Goal: Task Accomplishment & Management: Complete application form

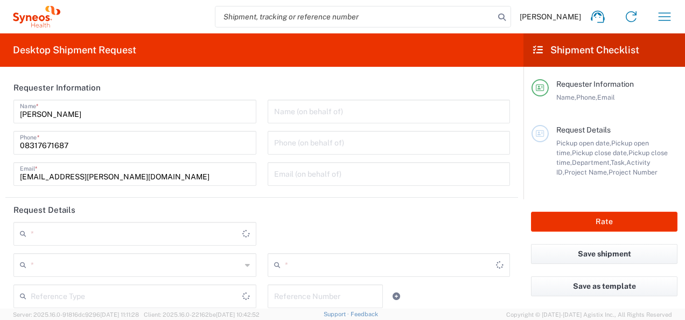
type input "Telangana"
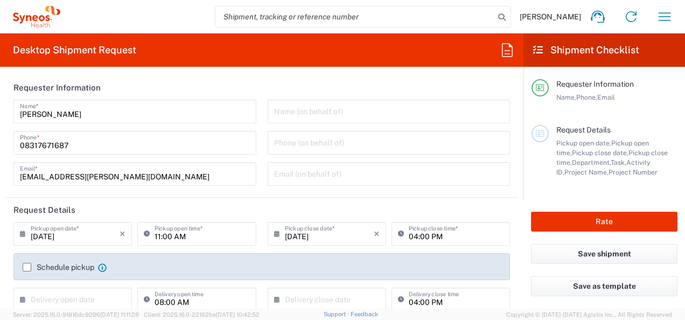
type input "4010"
type input "[GEOGRAPHIC_DATA]"
type input "Syneos Health India Private Limited"
click at [76, 236] on input "[DATE]" at bounding box center [75, 233] width 89 height 19
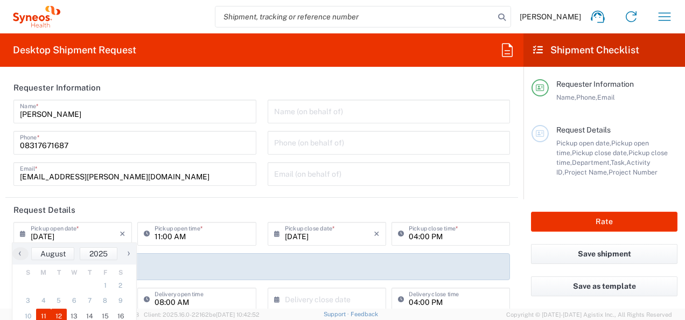
click at [59, 314] on span "12" at bounding box center [59, 316] width 16 height 15
type input "[DATE]"
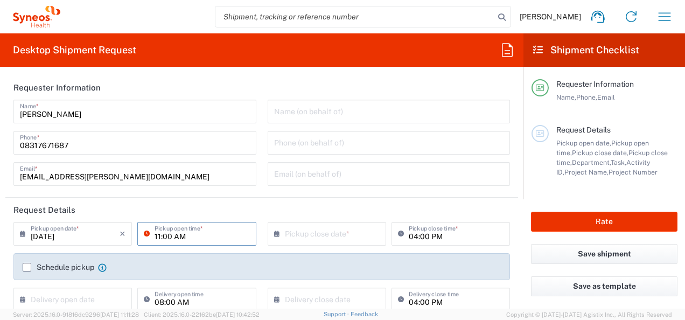
click at [157, 237] on input "11:00 AM" at bounding box center [202, 233] width 95 height 19
type input "10:00 AM"
click at [337, 230] on input "text" at bounding box center [329, 233] width 89 height 19
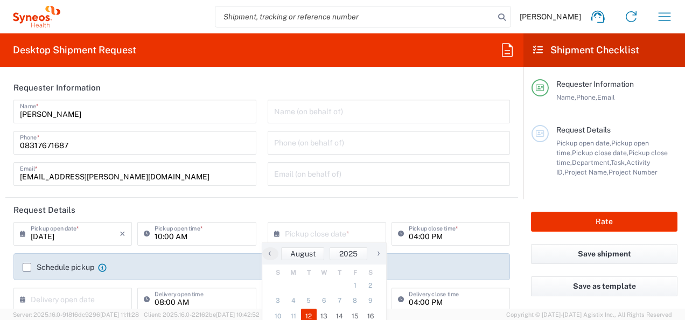
click at [311, 317] on span "12" at bounding box center [309, 316] width 16 height 15
type input "[DATE]"
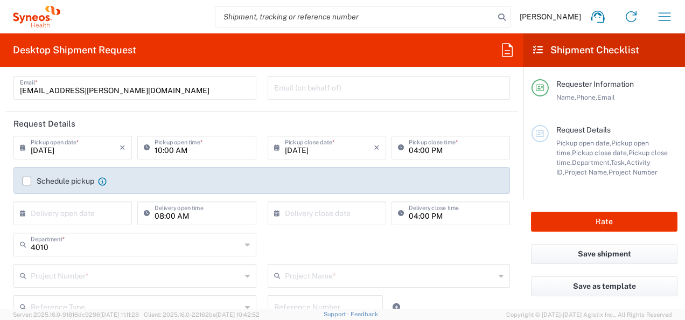
scroll to position [122, 0]
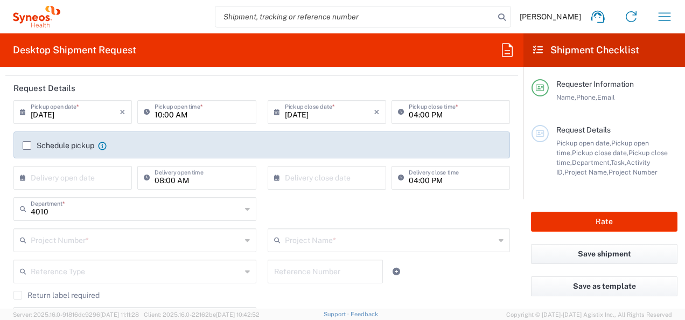
click at [29, 145] on label "Schedule pickup" at bounding box center [59, 145] width 72 height 9
click at [27, 145] on input "Schedule pickup" at bounding box center [27, 145] width 0 height 0
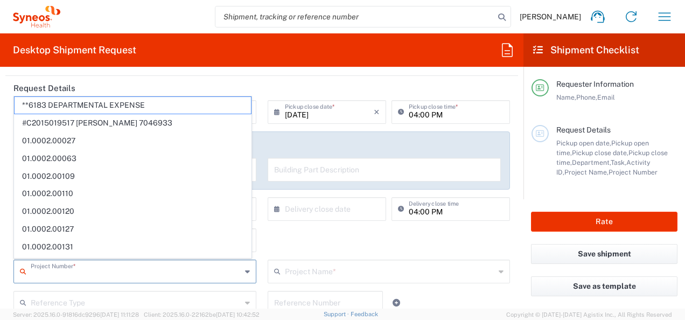
click at [164, 270] on input "text" at bounding box center [136, 270] width 211 height 19
paste input "7050728"
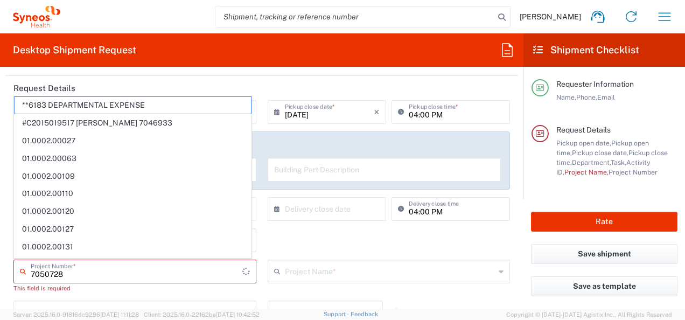
type input "7050728"
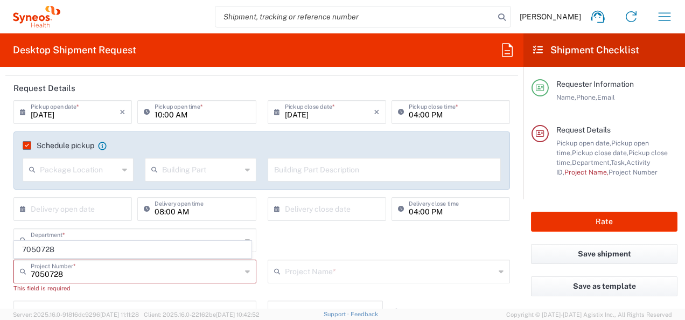
click at [486, 231] on div "4010 Department * 4010 3000 3100 3109 3110 3111 3112 3125 3130 3135 3136 3150 3…" at bounding box center [262, 243] width 508 height 31
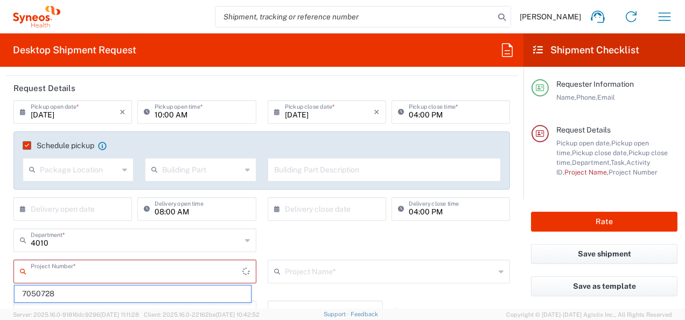
click at [196, 272] on input "text" at bounding box center [137, 270] width 212 height 19
paste input "1001-[PERSON_NAME] Skin Institute and Research Center"
type input "1001-[PERSON_NAME] Skin Institute and Research Center"
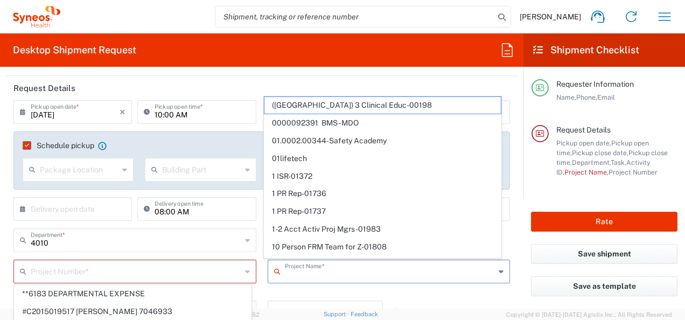
click at [332, 267] on input "text" at bounding box center [390, 270] width 211 height 19
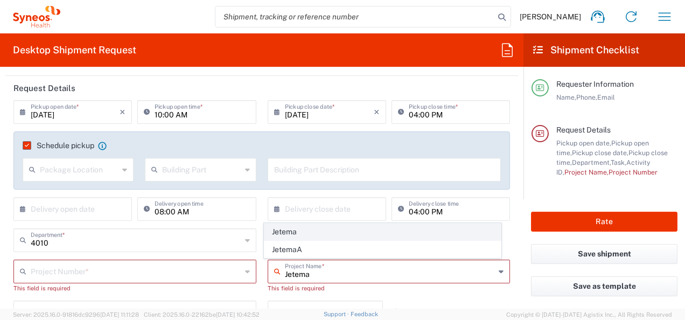
type input "Jetema"
click at [287, 234] on span "Jetema" at bounding box center [383, 232] width 237 height 17
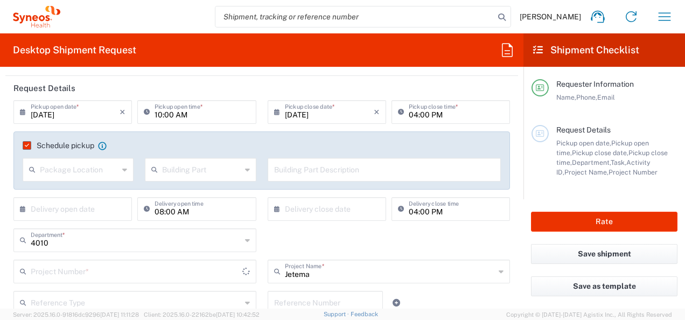
type input "7050739"
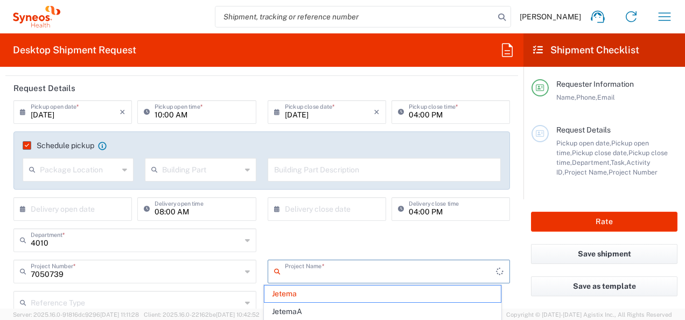
click at [333, 267] on input "text" at bounding box center [391, 270] width 212 height 19
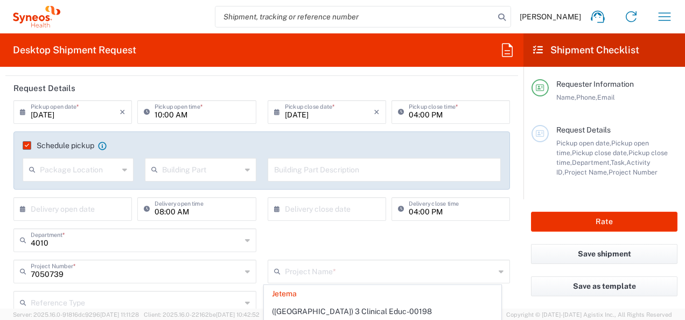
click at [301, 314] on span "([GEOGRAPHIC_DATA]) 3 Clinical Educ-00198" at bounding box center [383, 311] width 237 height 17
type input "([GEOGRAPHIC_DATA]) 3 Clinical Educ-00198"
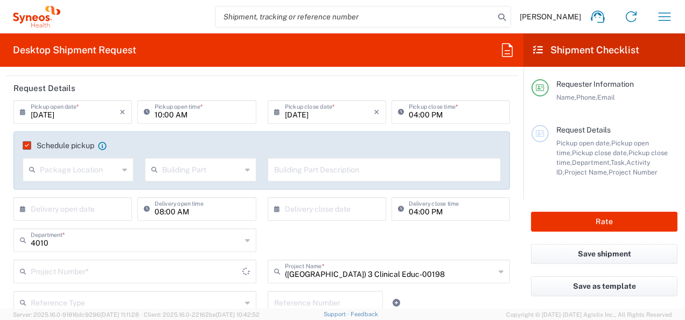
type input "([GEOGRAPHIC_DATA]) 3 Clinical Educ-00198"
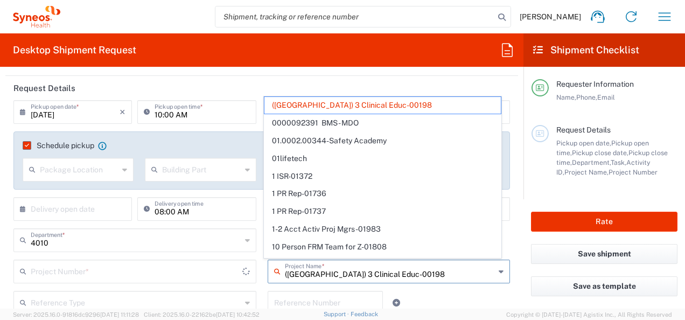
click at [317, 264] on input "([GEOGRAPHIC_DATA]) 3 Clinical Educ-00198" at bounding box center [390, 270] width 211 height 19
type input "400000198"
click at [432, 267] on input "([GEOGRAPHIC_DATA]) 3 Clinical Educ-00198" at bounding box center [390, 270] width 211 height 19
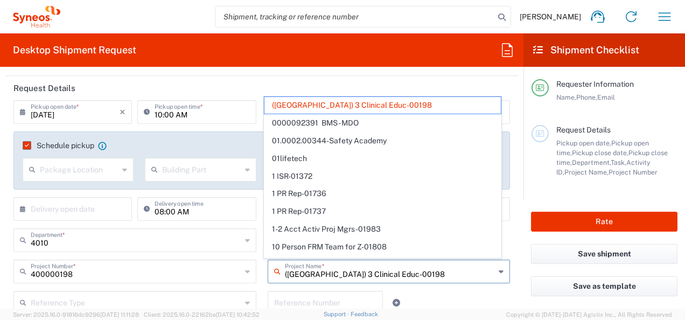
click at [432, 267] on input "([GEOGRAPHIC_DATA]) 3 Clinical Educ-00198" at bounding box center [390, 270] width 211 height 19
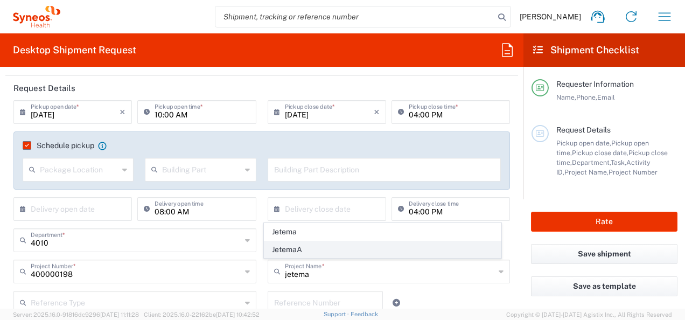
click at [322, 251] on span "JetemaA" at bounding box center [383, 249] width 237 height 17
type input "JetemaA"
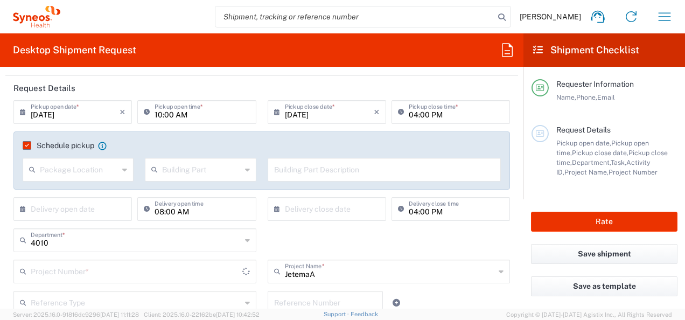
type input "7050739A"
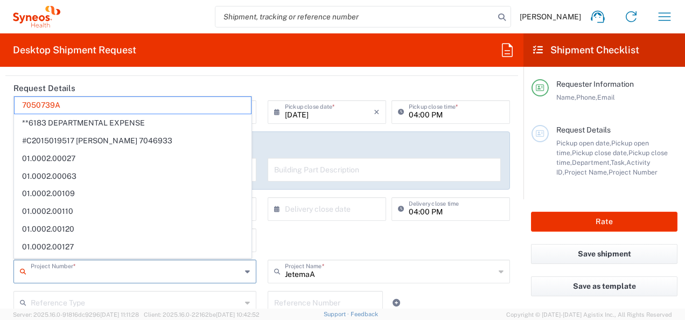
click at [124, 265] on input "text" at bounding box center [136, 270] width 211 height 19
paste input "7050728"
type input "7050728"
type input "JetemaA"
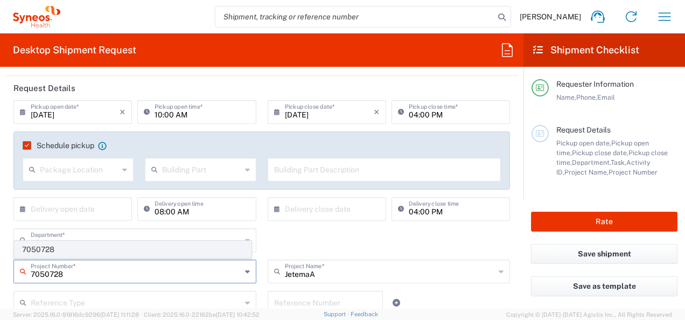
type input "7050728"
click at [88, 249] on span "7050728" at bounding box center [133, 249] width 237 height 17
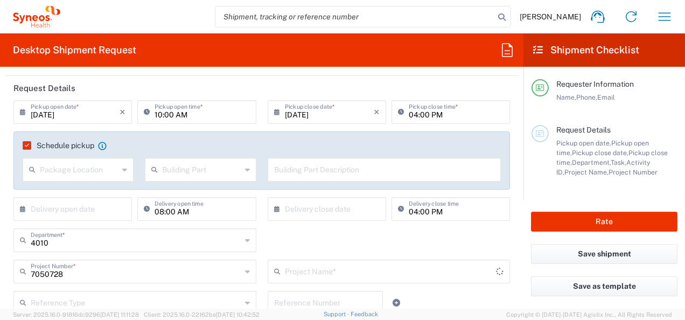
type input "Ph II JTM201(B-Toxin Type A)"
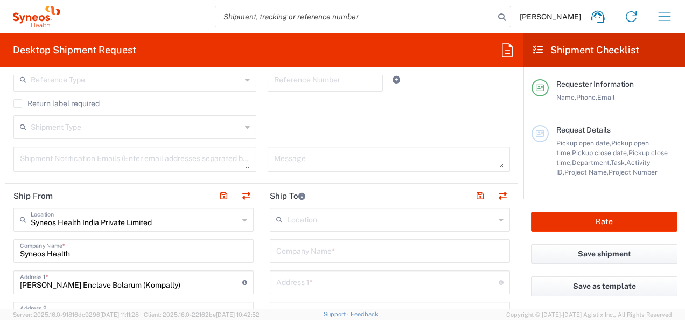
scroll to position [359, 0]
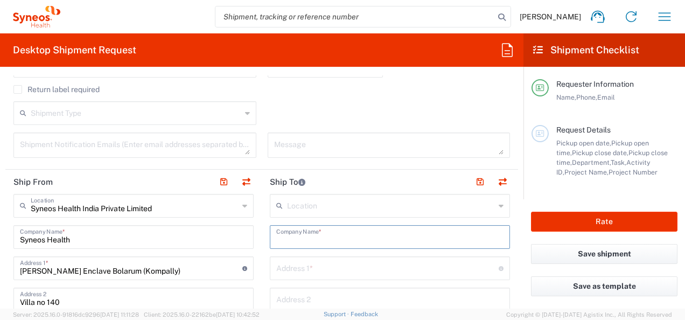
click at [329, 239] on input "text" at bounding box center [389, 236] width 227 height 19
paste input "1001-[PERSON_NAME] Skin Institute and Research Center"
type input "1001-[PERSON_NAME] Skin Institute and Research Center"
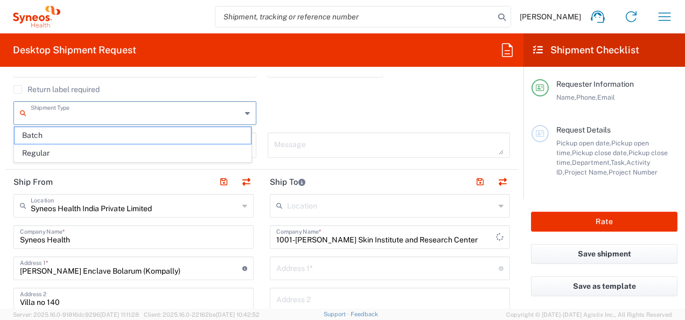
click at [112, 104] on input "text" at bounding box center [136, 112] width 211 height 19
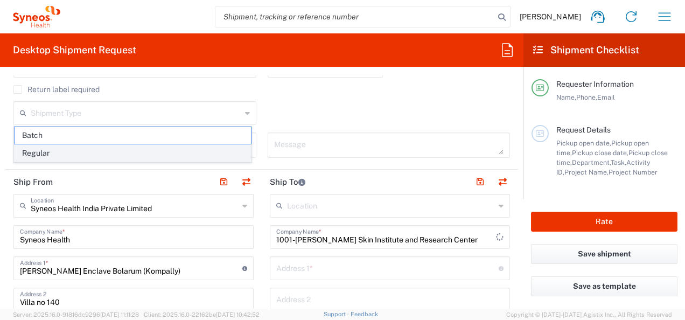
click at [71, 154] on span "Regular" at bounding box center [133, 153] width 237 height 17
type input "Regular"
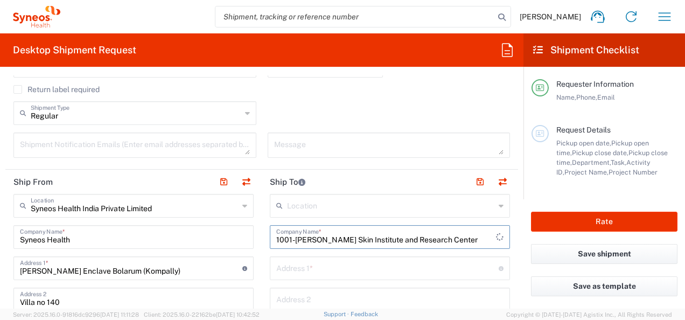
click at [293, 236] on input "1001-[PERSON_NAME] Skin Institute and Research Center" at bounding box center [386, 236] width 220 height 19
type input "[PERSON_NAME] Skin Institute and Research Center"
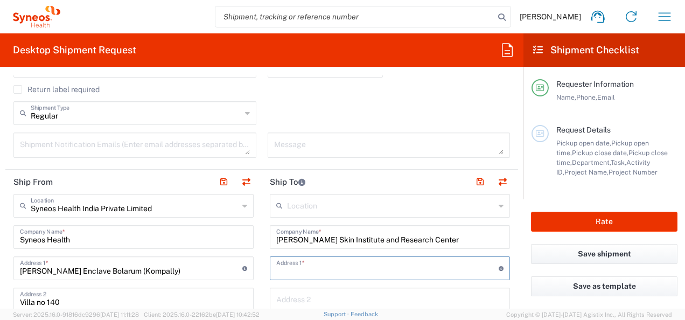
click at [306, 268] on input "text" at bounding box center [387, 267] width 223 height 19
paste input "[STREET_ADDRESS]"
type input "[STREET_ADDRESS]"
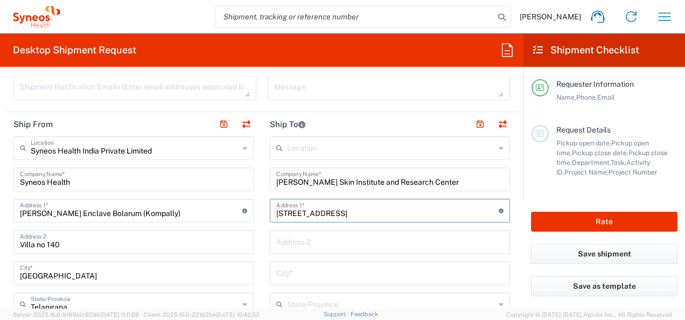
scroll to position [481, 0]
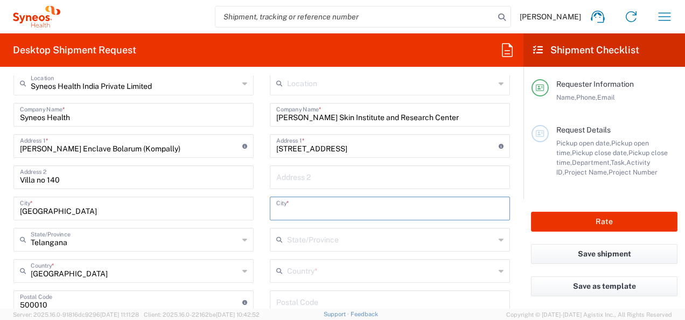
click at [342, 205] on input "text" at bounding box center [389, 207] width 227 height 19
paste input "Manhatten Beach"
type input "Manhatten Beach"
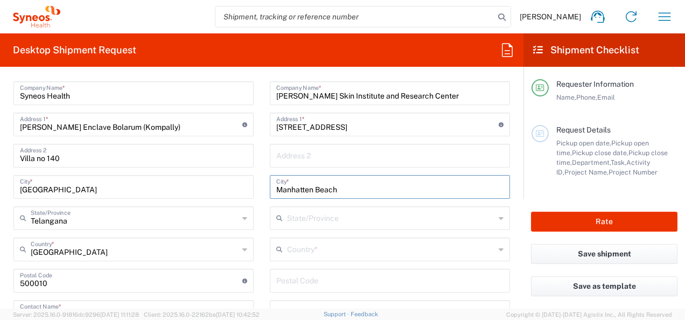
scroll to position [553, 0]
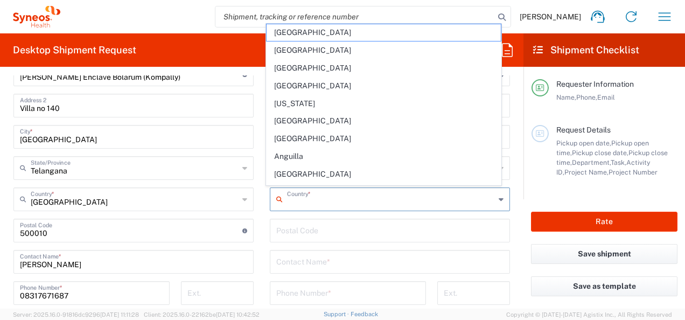
click at [352, 204] on input "text" at bounding box center [391, 198] width 208 height 19
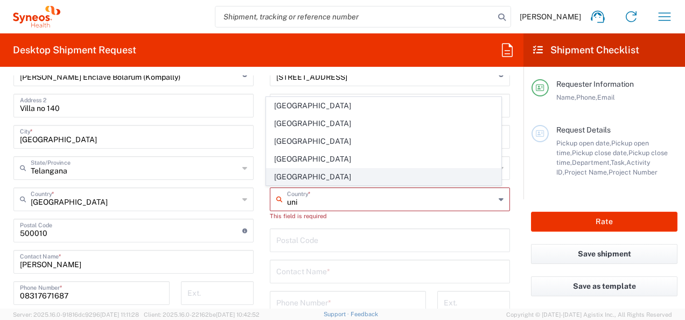
click at [282, 178] on span "[GEOGRAPHIC_DATA]" at bounding box center [384, 177] width 234 height 17
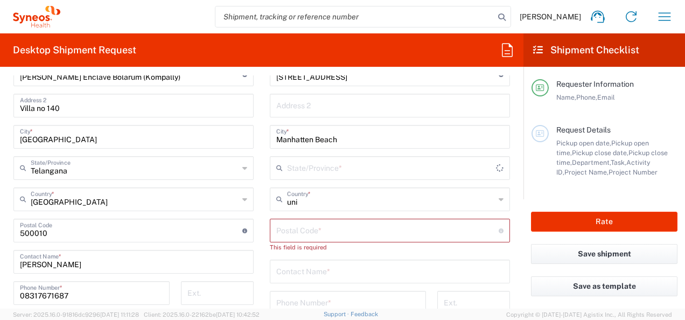
type input "[GEOGRAPHIC_DATA]"
type input "Sender/Shipper"
type input "Delivery Duty Paid"
click at [301, 231] on input "undefined" at bounding box center [387, 229] width 223 height 19
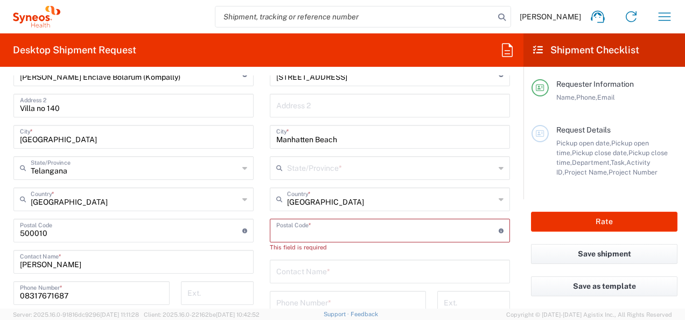
paste input "90266"
type input "90266"
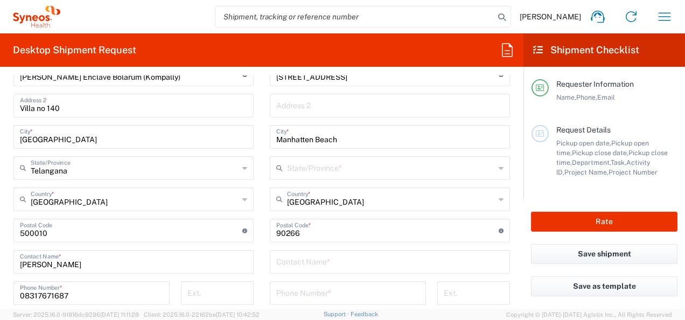
click at [262, 188] on main "Location [PERSON_NAME] LLC-[GEOGRAPHIC_DATA] [GEOGRAPHIC_DATA] [GEOGRAPHIC_DATA…" at bounding box center [390, 226] width 256 height 453
click at [499, 172] on icon at bounding box center [501, 167] width 5 height 17
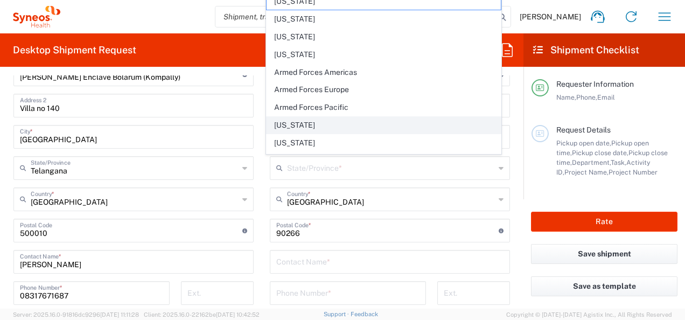
click at [396, 128] on span "[US_STATE]" at bounding box center [384, 125] width 234 height 17
type input "[US_STATE]"
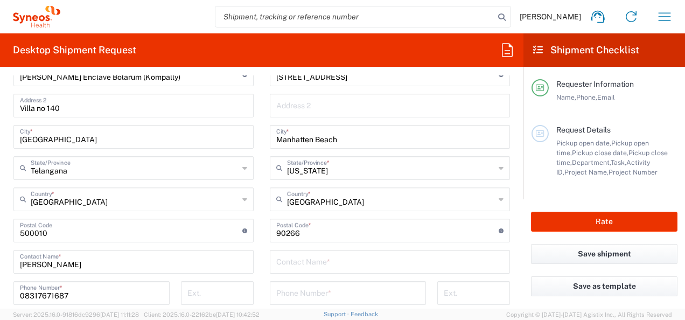
click at [262, 168] on main "Location [PERSON_NAME] LLC-[GEOGRAPHIC_DATA] [GEOGRAPHIC_DATA] [GEOGRAPHIC_DATA…" at bounding box center [390, 226] width 256 height 453
click at [316, 256] on input "text" at bounding box center [389, 261] width 227 height 19
paste input "[PERSON_NAME], RN,"
type input "[PERSON_NAME]"
click at [327, 291] on input "tel" at bounding box center [347, 292] width 143 height 19
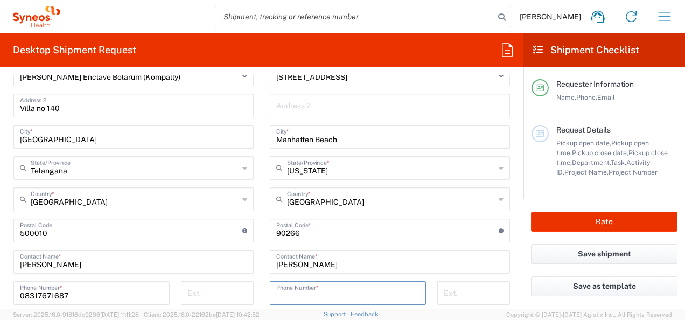
paste input "[PHONE_NUMBER]"
type input "[PHONE_NUMBER]"
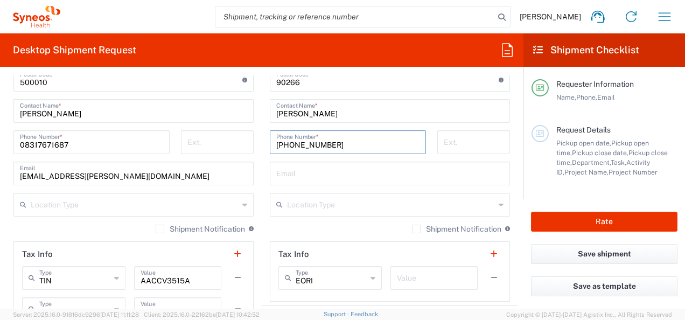
scroll to position [725, 0]
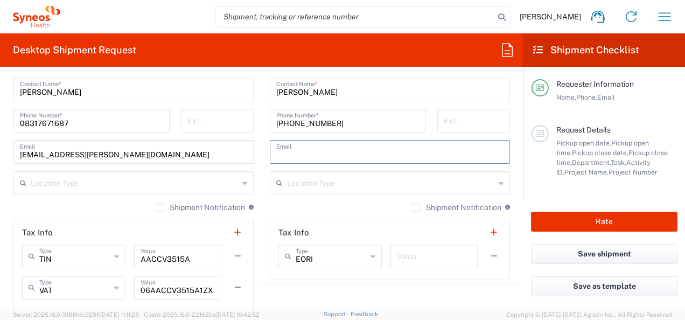
click at [329, 154] on input "text" at bounding box center [389, 151] width 227 height 19
paste input "mailto:[PERSON_NAME][EMAIL_ADDRESS][DOMAIN_NAME]"
type input "[PERSON_NAME][EMAIL_ADDRESS][DOMAIN_NAME]"
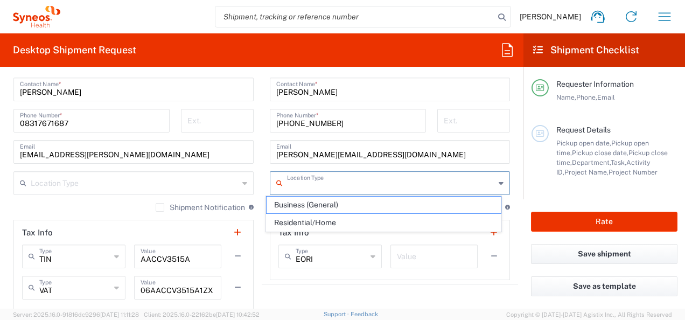
click at [381, 188] on input "text" at bounding box center [391, 182] width 208 height 19
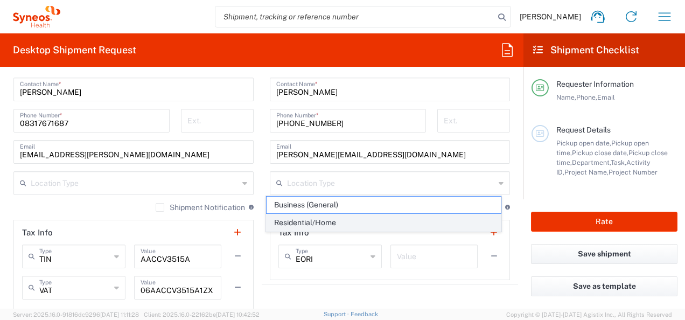
click at [349, 221] on span "Residential/Home" at bounding box center [384, 222] width 234 height 17
type input "Residential/Home"
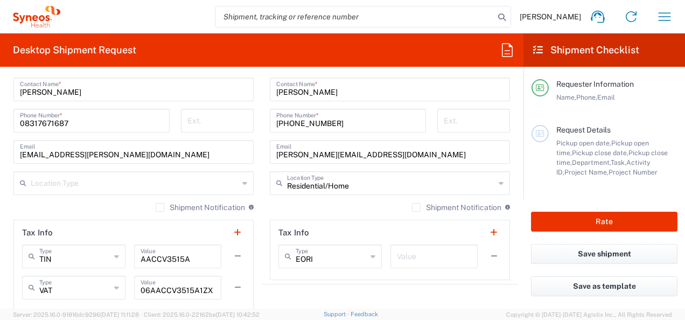
click at [525, 302] on div "Save as template" at bounding box center [605, 292] width 162 height 32
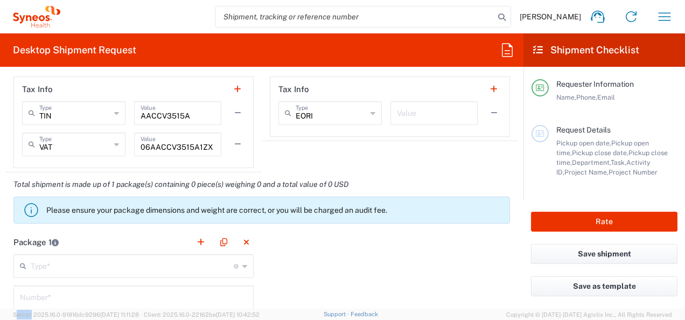
scroll to position [969, 0]
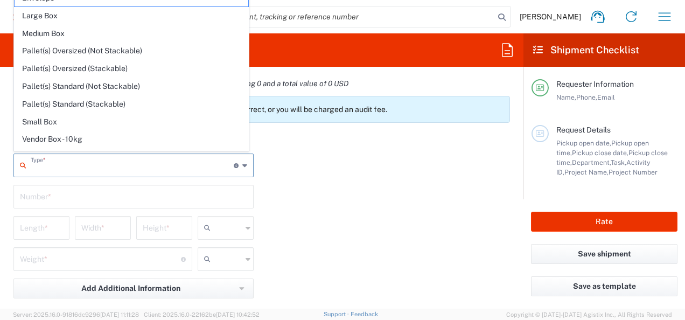
click at [103, 159] on input "text" at bounding box center [132, 164] width 203 height 19
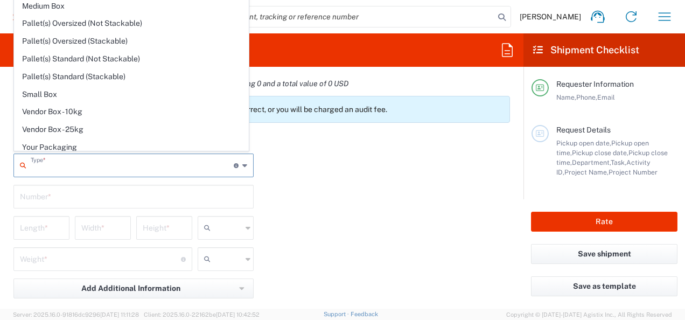
scroll to position [29, 0]
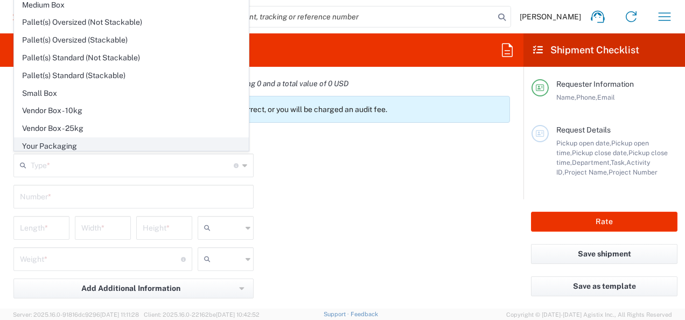
click at [137, 148] on span "Your Packaging" at bounding box center [132, 146] width 234 height 17
type input "Your Packaging"
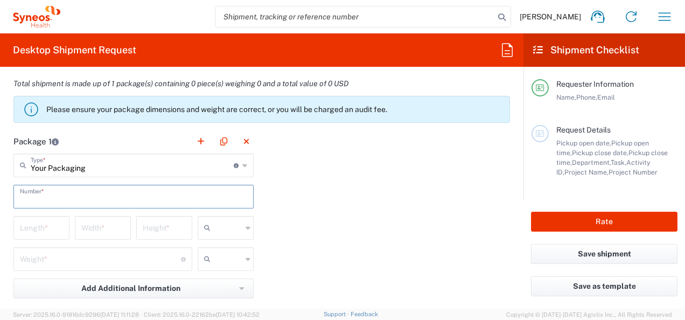
click at [91, 193] on input "text" at bounding box center [133, 195] width 227 height 19
type input "1"
click at [52, 224] on input "number" at bounding box center [41, 227] width 43 height 19
type input "40"
drag, startPoint x: 107, startPoint y: 238, endPoint x: 108, endPoint y: 224, distance: 14.6
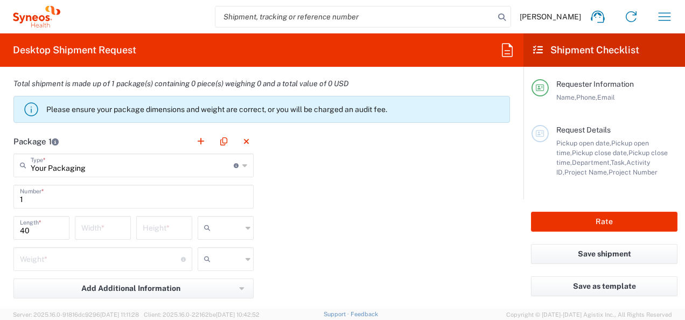
click at [108, 224] on div "Width *" at bounding box center [102, 231] width 61 height 31
click at [108, 224] on input "number" at bounding box center [102, 227] width 43 height 19
type input "30"
click at [158, 226] on input "number" at bounding box center [164, 227] width 43 height 19
type input "1"
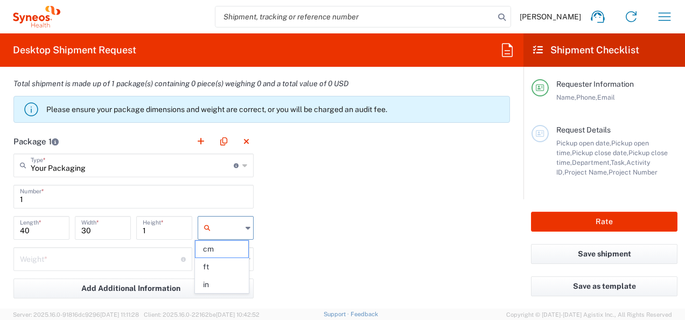
click at [232, 230] on input "text" at bounding box center [228, 227] width 27 height 17
click at [225, 246] on span "cm" at bounding box center [222, 249] width 53 height 17
type input "cm"
click at [140, 258] on input "number" at bounding box center [100, 258] width 161 height 19
type input "0.5"
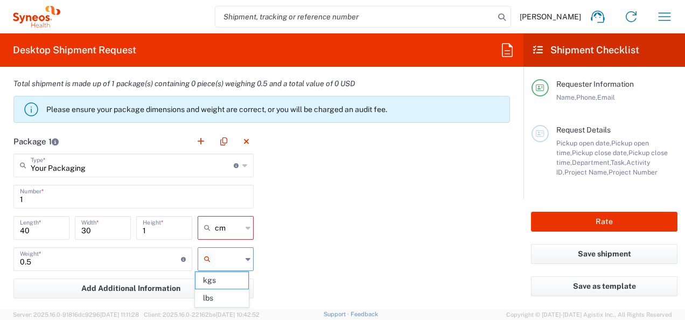
click at [230, 251] on input "text" at bounding box center [228, 259] width 27 height 17
click at [231, 277] on span "kgs" at bounding box center [222, 280] width 53 height 17
type input "kgs"
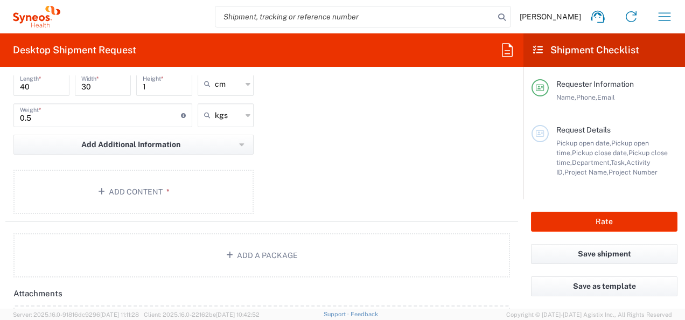
scroll to position [1156, 0]
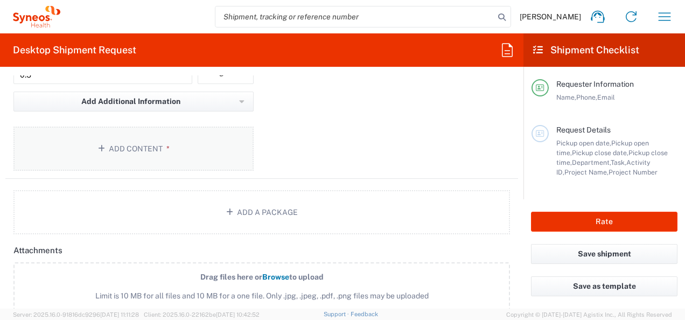
click at [200, 136] on button "Add Content *" at bounding box center [133, 149] width 240 height 44
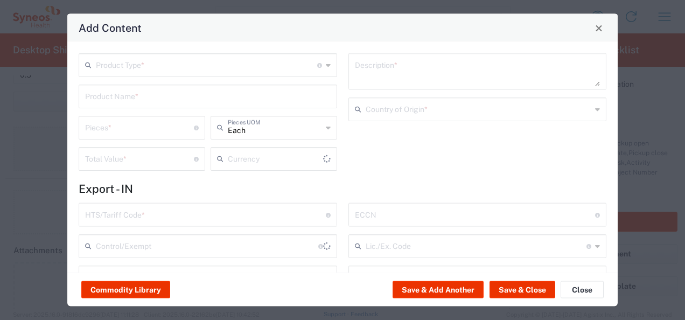
type input "US Dollar"
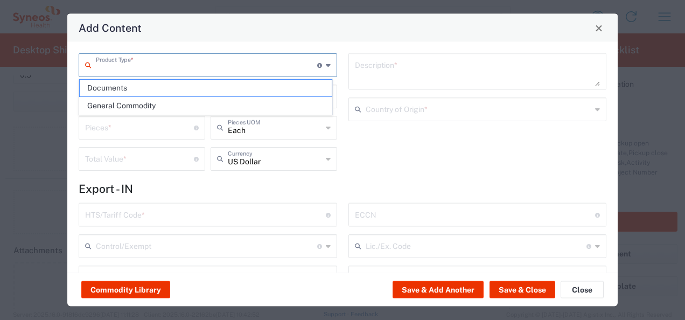
click at [175, 61] on input "text" at bounding box center [206, 64] width 221 height 19
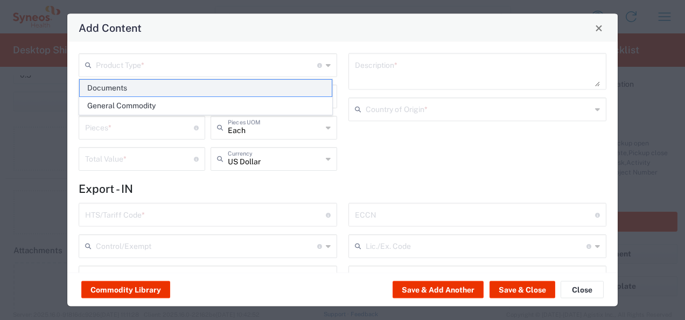
click at [126, 95] on span "Documents" at bounding box center [206, 88] width 252 height 17
type input "Documents"
type input "1"
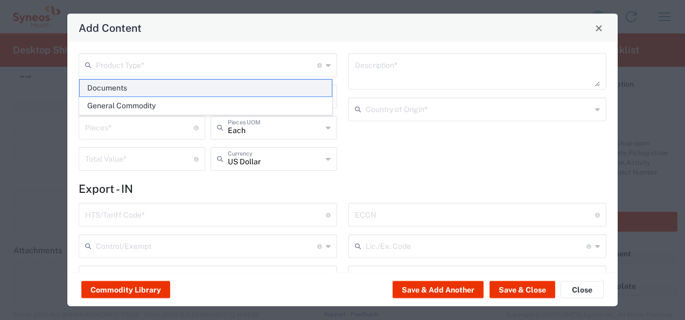
type textarea "Documents"
type input "[GEOGRAPHIC_DATA]"
type input "0000.00.0000"
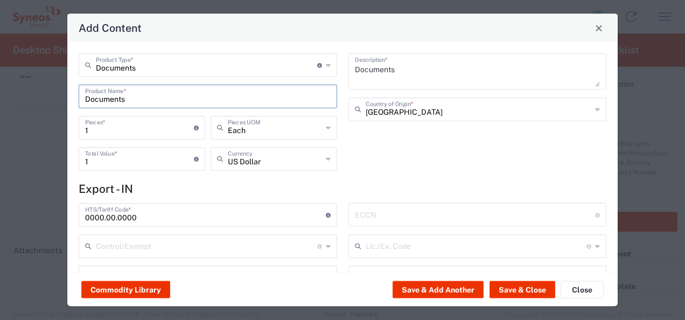
click at [148, 96] on input "Documents" at bounding box center [208, 95] width 246 height 19
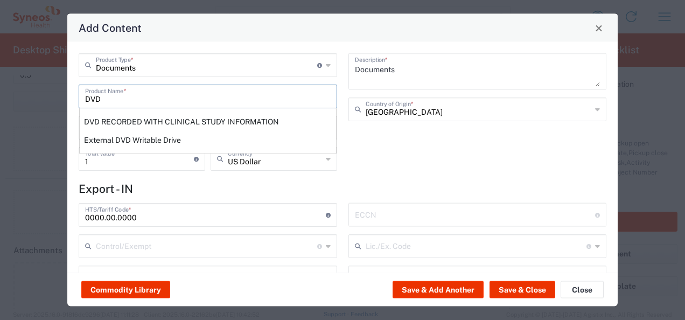
click at [162, 116] on div "DVD RECORDED WITH CLINICAL STUDY INFORMATION" at bounding box center [208, 122] width 256 height 18
type input "DVD RECORDED WITH CLINICAL STUDY INFORMATION"
type textarea "RECORDED WITH CLINICAL STUDY INFORMATION"
type input "[GEOGRAPHIC_DATA]"
type input "8523.49.4000"
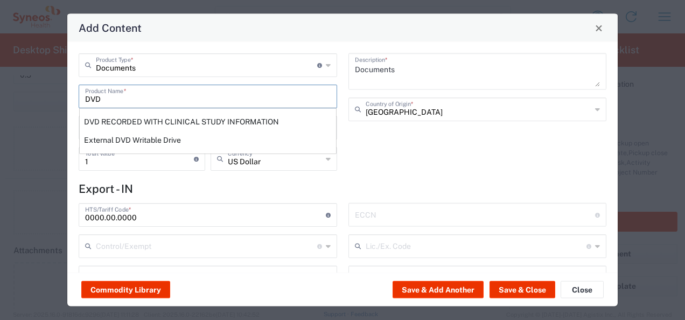
type input "BIS"
type input "EAR99"
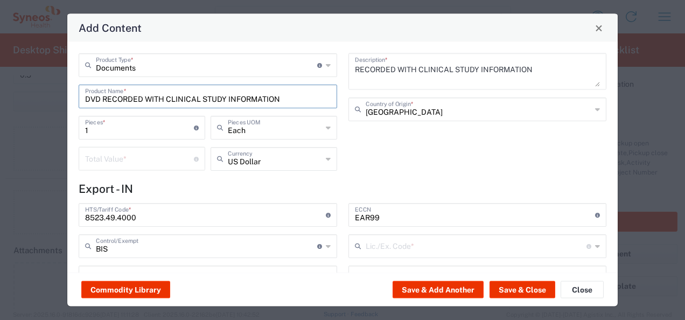
type input "NLR - No License Required"
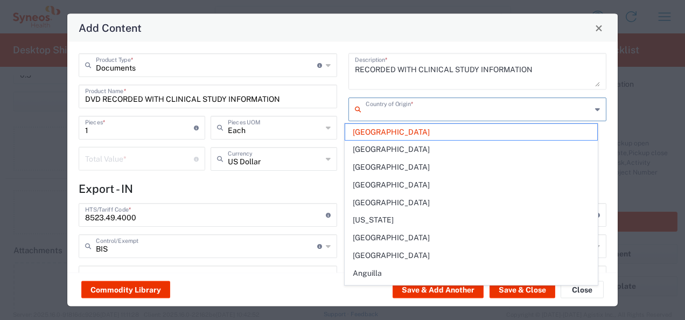
click at [445, 109] on input "text" at bounding box center [479, 108] width 226 height 19
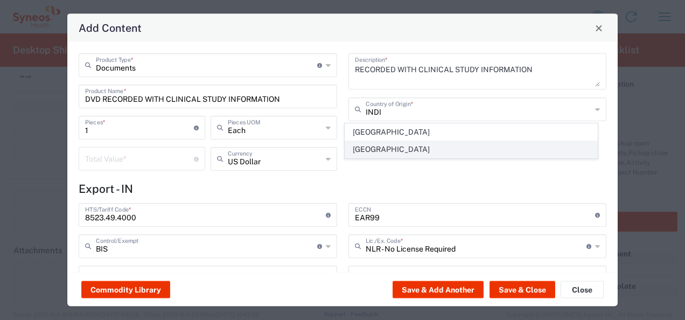
click at [373, 151] on span "[GEOGRAPHIC_DATA]" at bounding box center [471, 149] width 252 height 17
type input "[GEOGRAPHIC_DATA]"
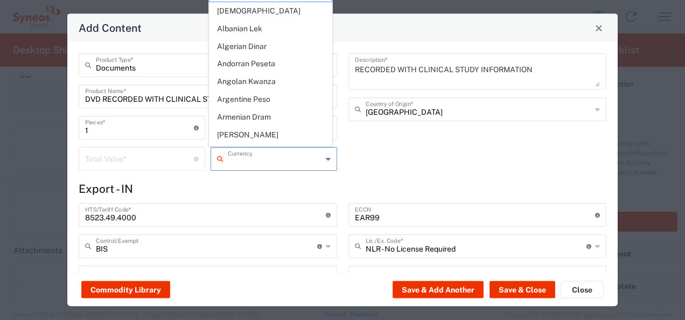
click at [270, 164] on input "text" at bounding box center [275, 158] width 94 height 19
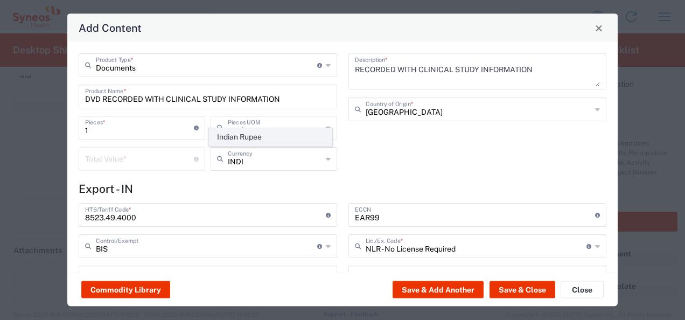
click at [251, 133] on span "Indian Rupee" at bounding box center [271, 137] width 122 height 17
type input "Indian Rupee"
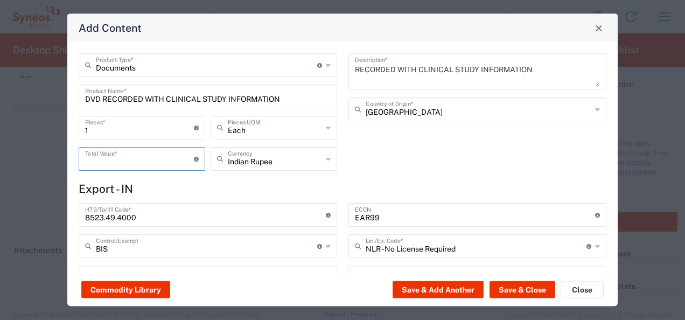
click at [172, 152] on input "number" at bounding box center [139, 158] width 109 height 19
type input "100"
click at [520, 281] on button "Save & Close" at bounding box center [523, 289] width 66 height 17
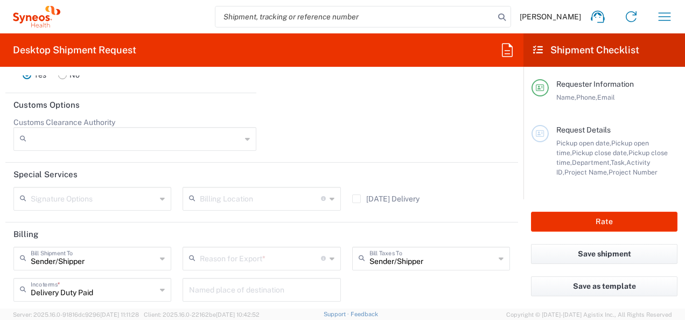
scroll to position [1564, 0]
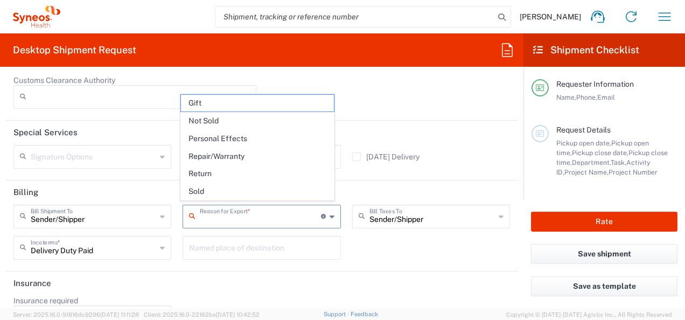
click at [281, 212] on input "text" at bounding box center [260, 215] width 121 height 19
click at [219, 193] on span "Sold" at bounding box center [257, 191] width 153 height 17
type input "Sold"
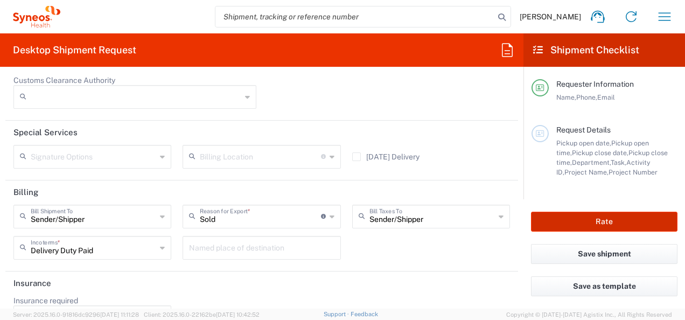
click at [565, 223] on button "Rate" at bounding box center [604, 222] width 147 height 20
type input "7050728"
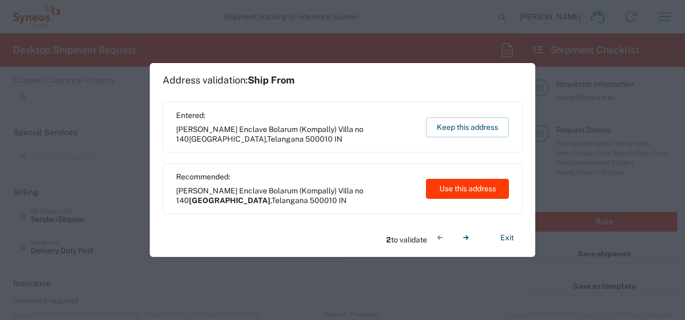
click at [476, 186] on button "Use this address" at bounding box center [467, 189] width 83 height 20
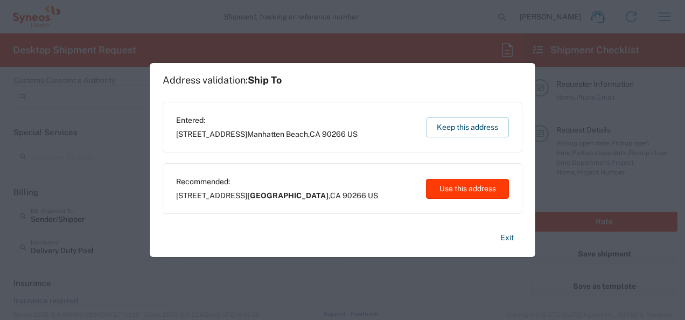
click at [476, 186] on button "Use this address" at bounding box center [467, 189] width 83 height 20
type input "[GEOGRAPHIC_DATA]"
type input "[US_STATE]"
type input "[GEOGRAPHIC_DATA]"
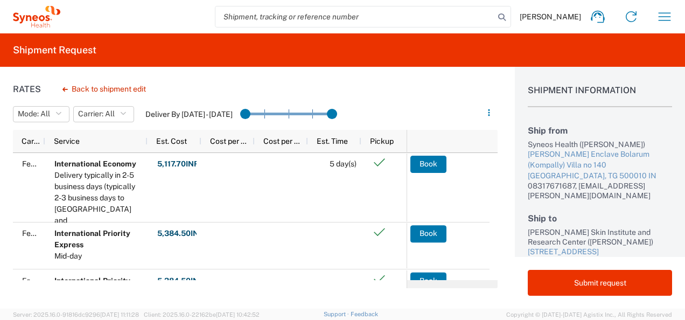
scroll to position [111, 0]
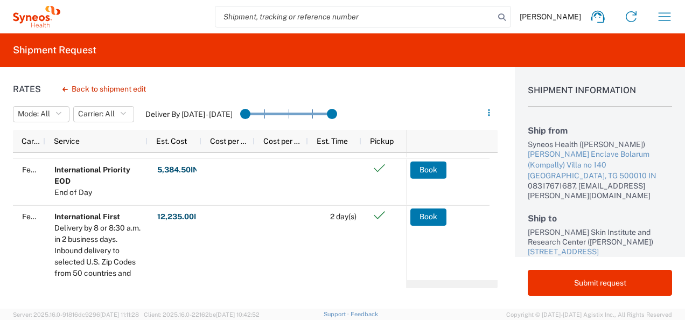
click at [498, 265] on div "Rates Back to shipment edit Mode: All All SMAL Carrier: All All FedEx Express D…" at bounding box center [342, 188] width 685 height 242
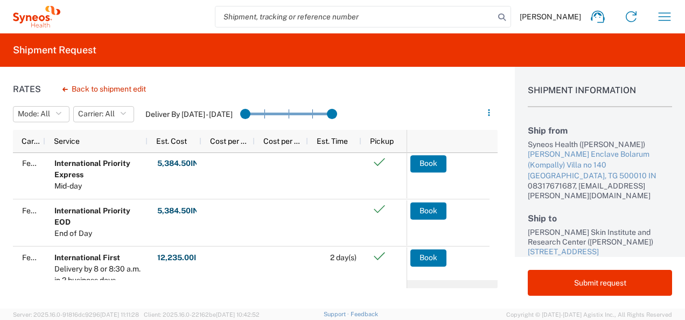
scroll to position [0, 0]
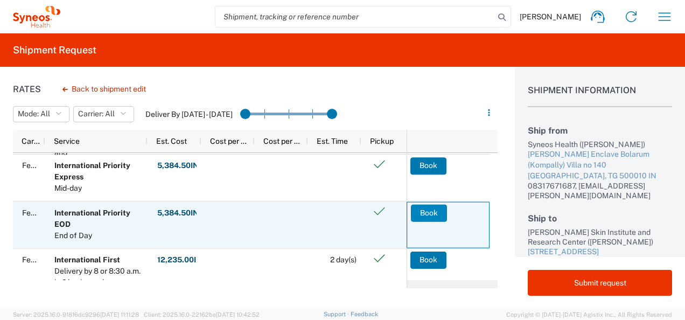
click at [428, 216] on button "Book" at bounding box center [429, 212] width 36 height 17
